Goal: Information Seeking & Learning: Learn about a topic

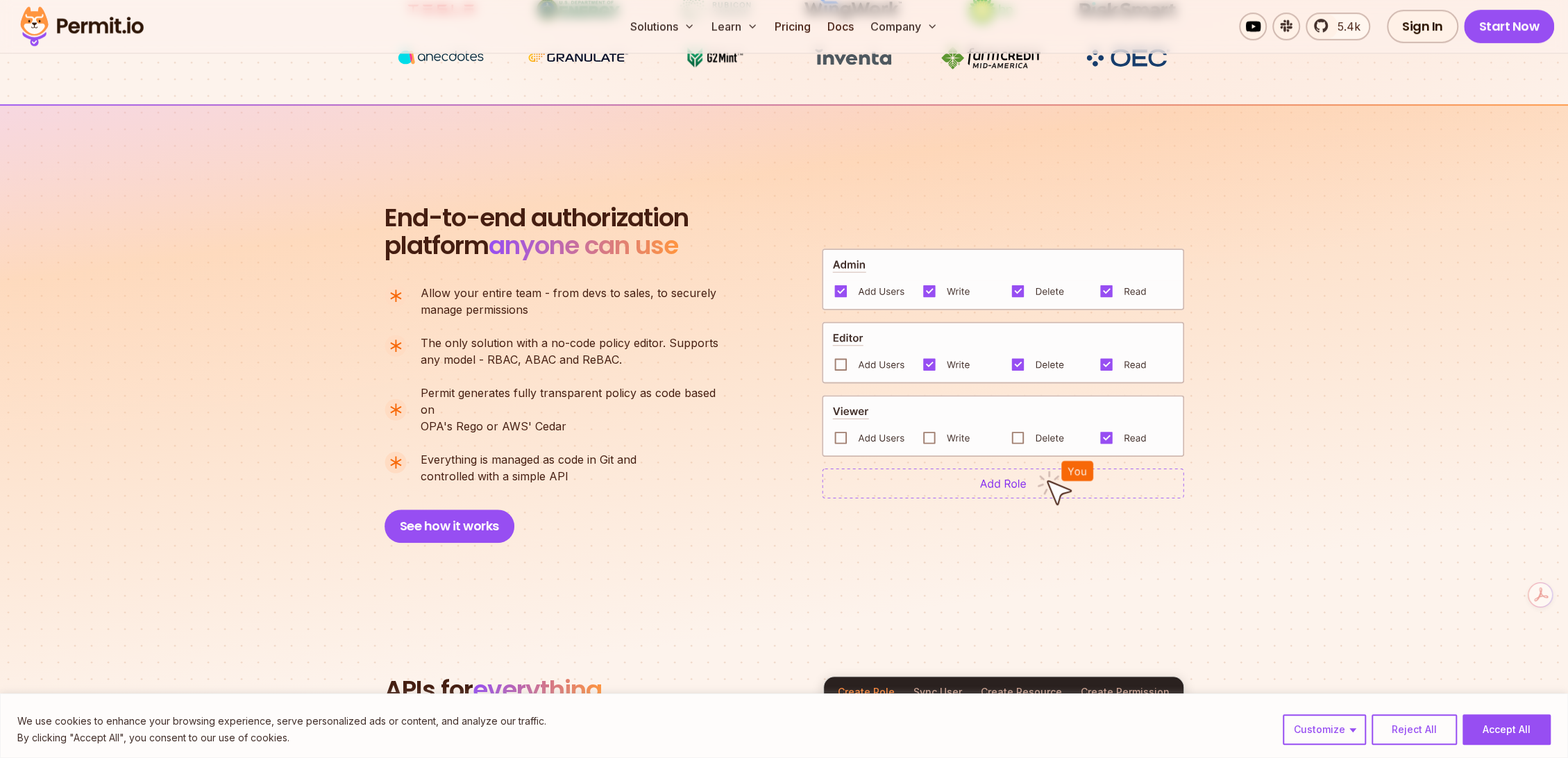
scroll to position [462, 0]
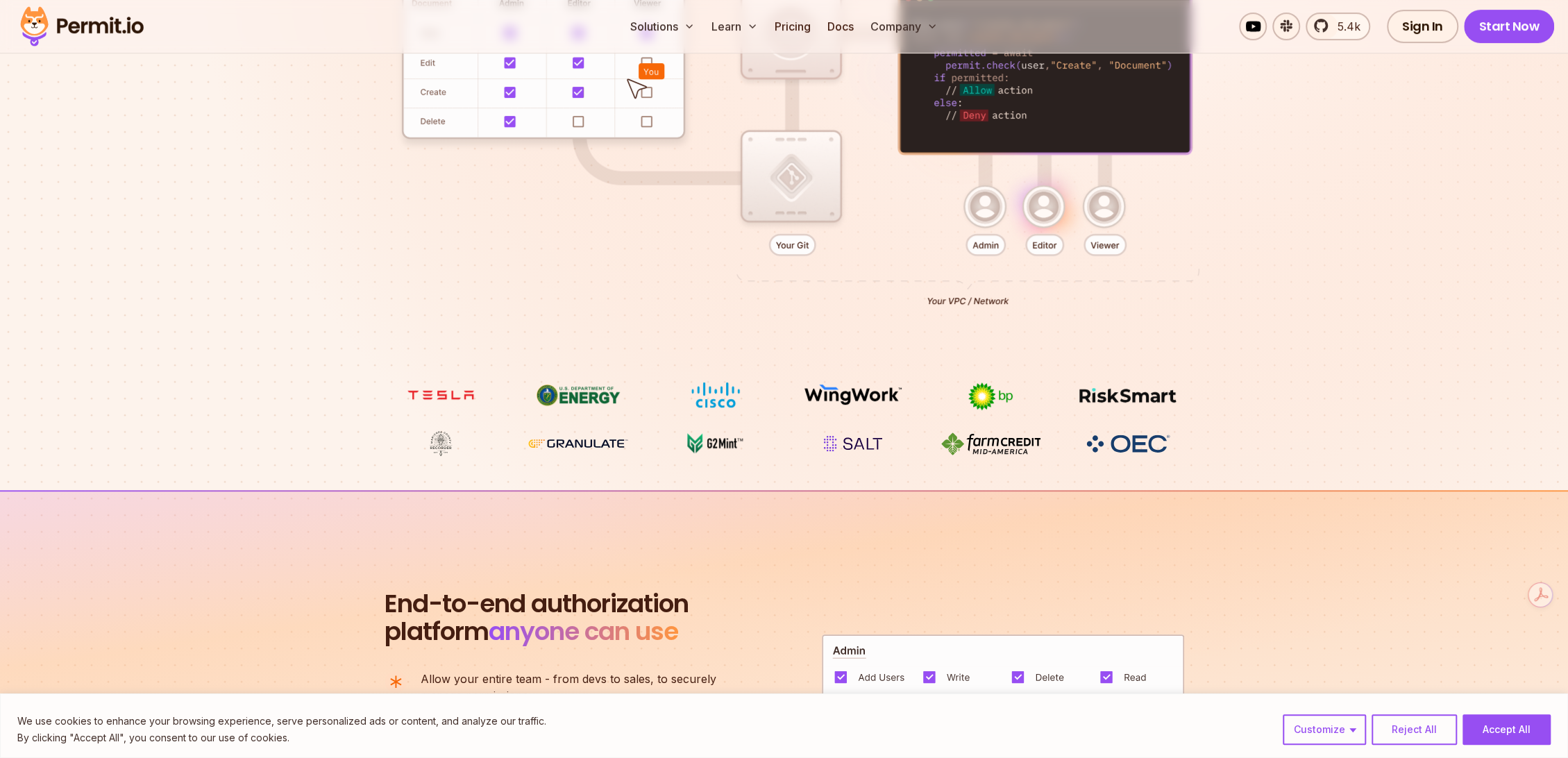
click at [867, 445] on img at bounding box center [853, 443] width 104 height 26
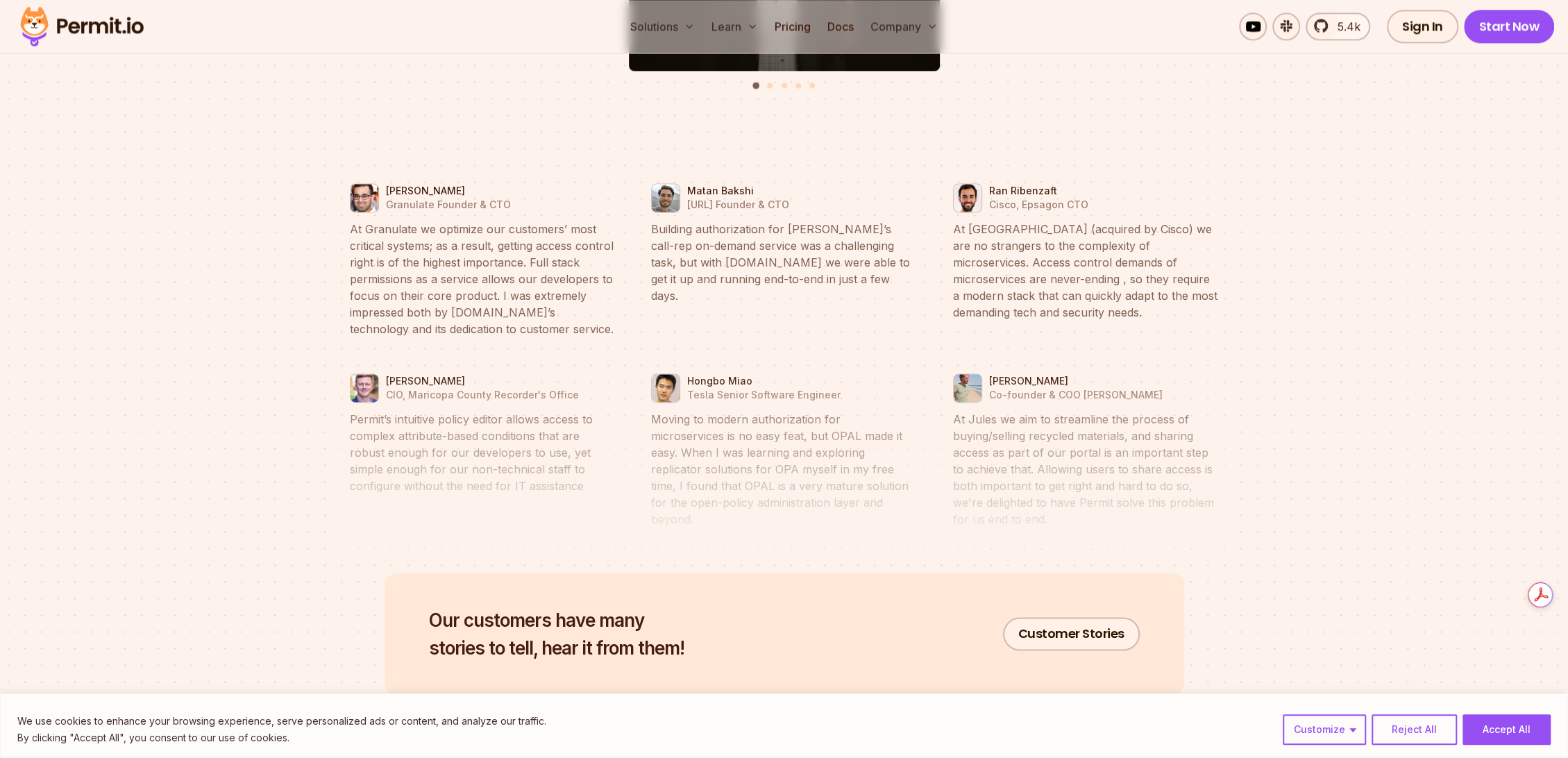
scroll to position [6559, 0]
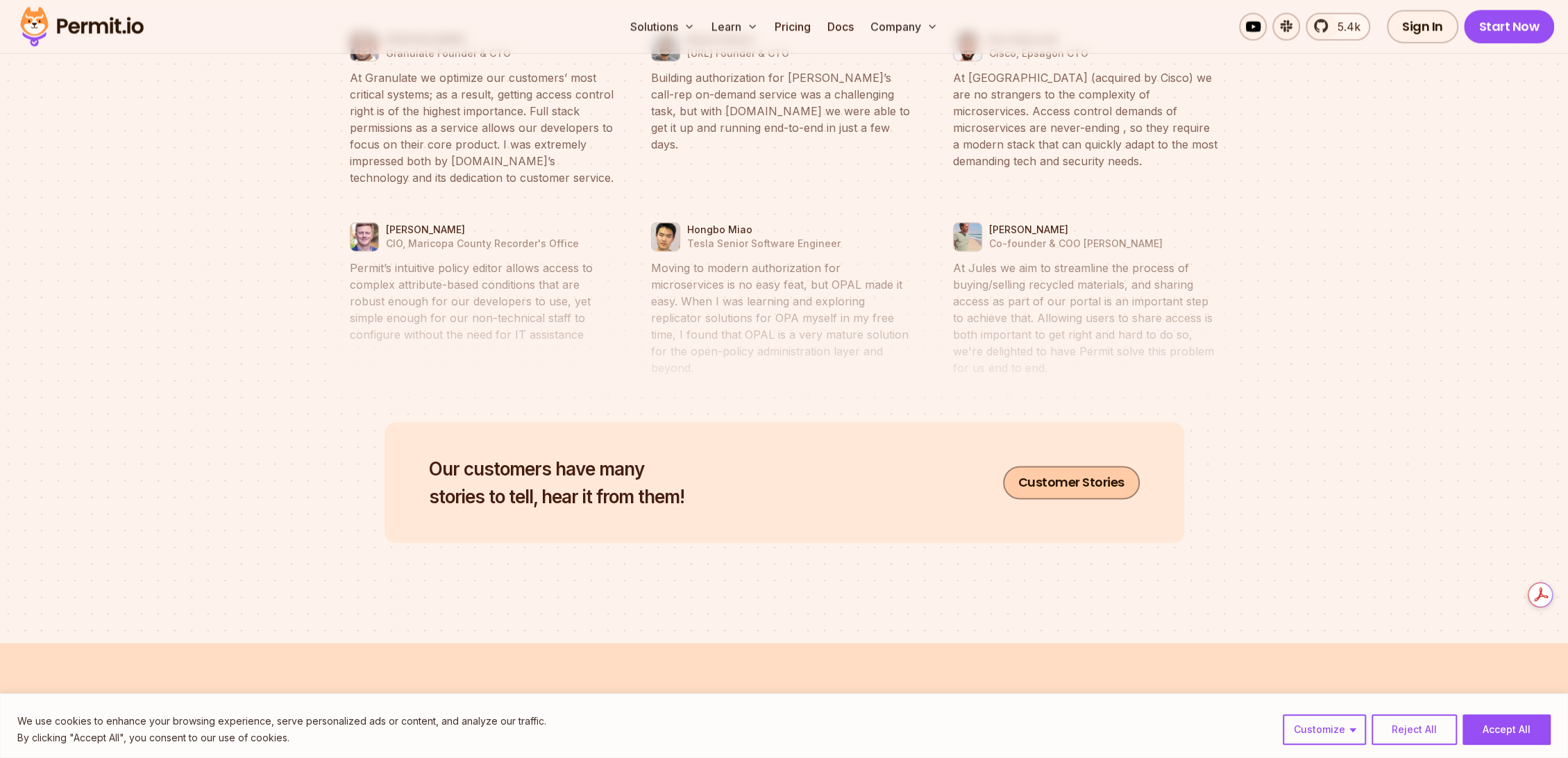
click at [1083, 468] on link "Customer Stories" at bounding box center [1072, 482] width 137 height 33
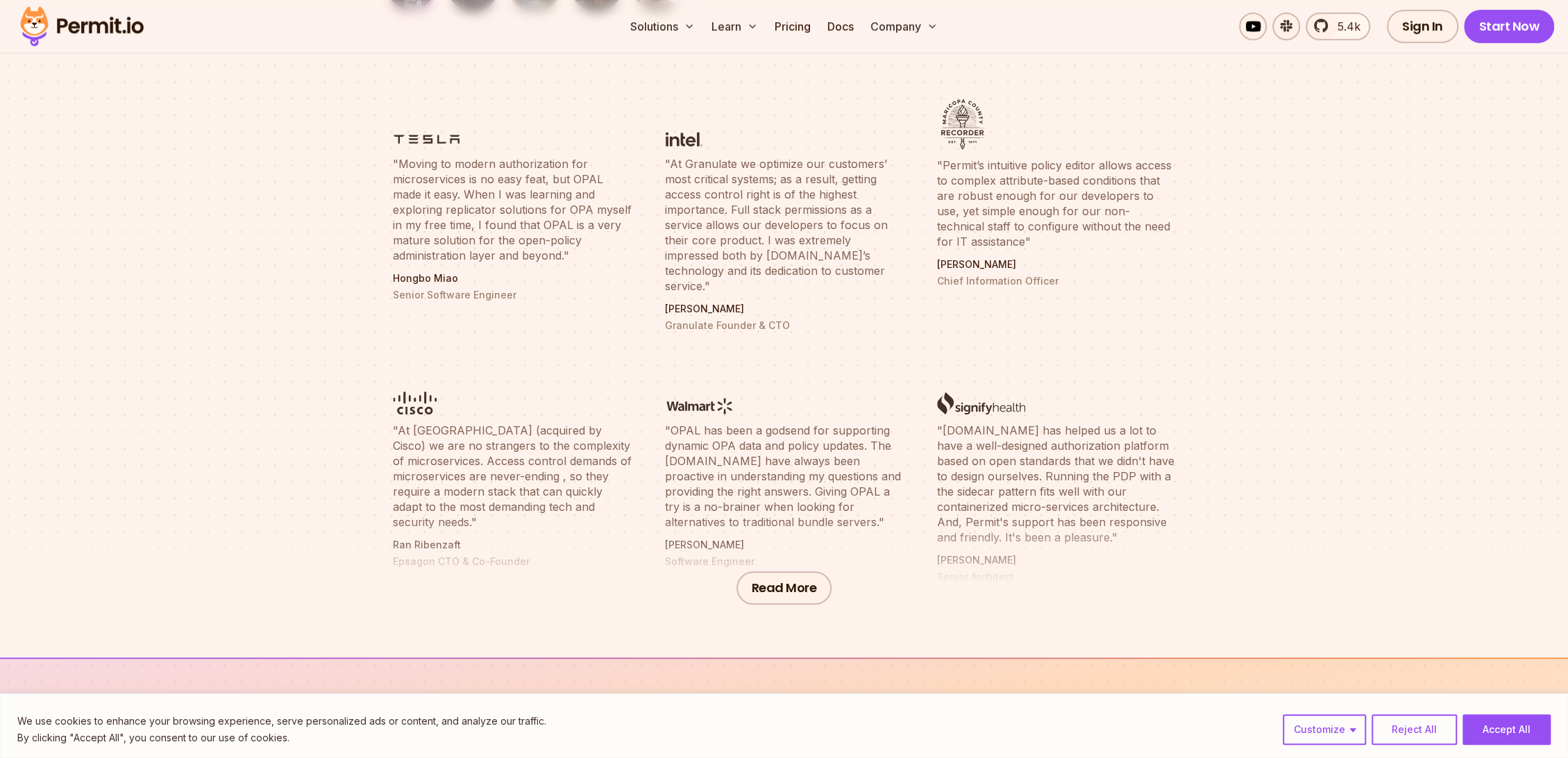
scroll to position [539, 0]
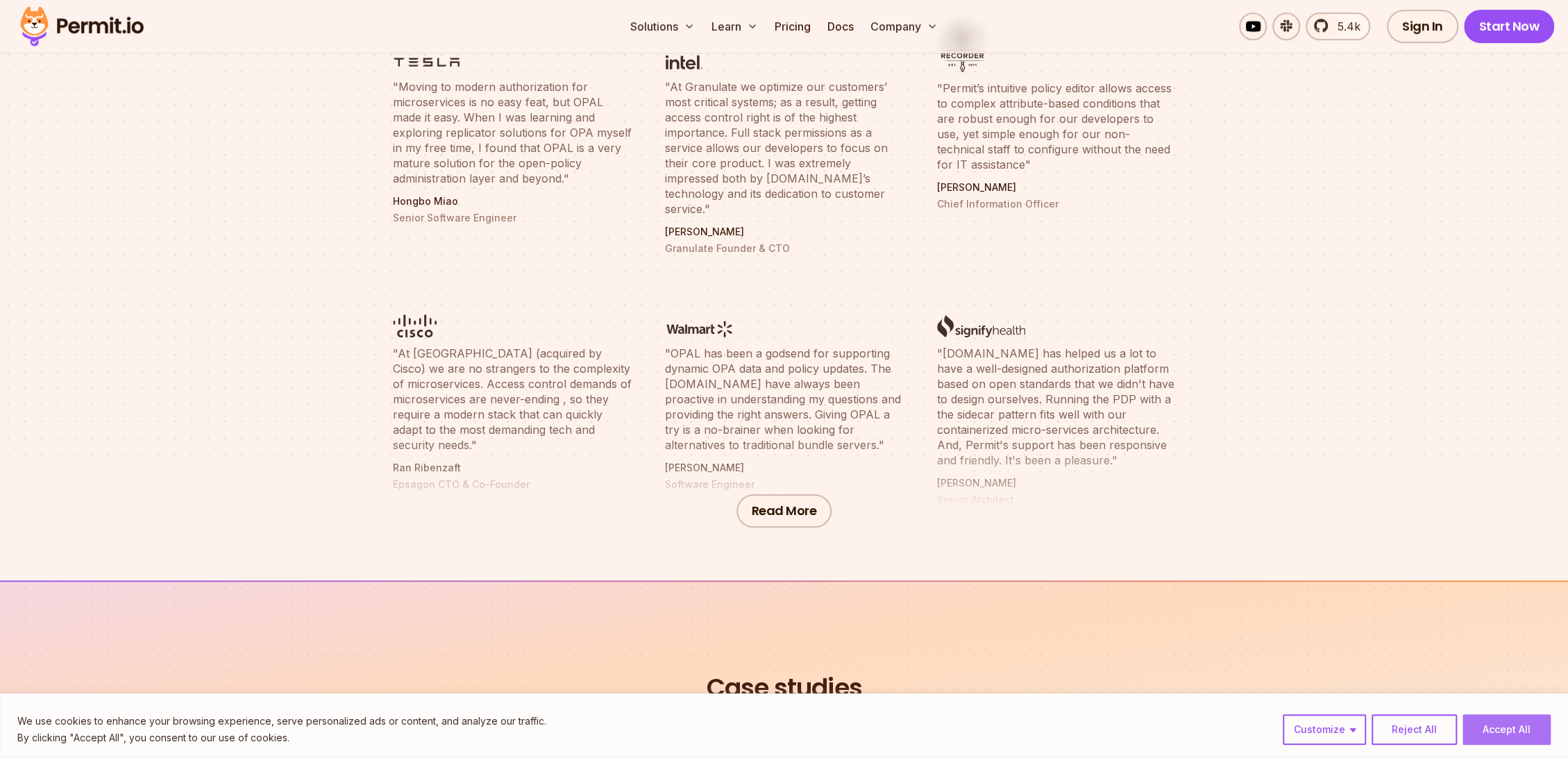
click at [1527, 737] on button "Accept All" at bounding box center [1506, 729] width 88 height 30
